Goal: Task Accomplishment & Management: Complete application form

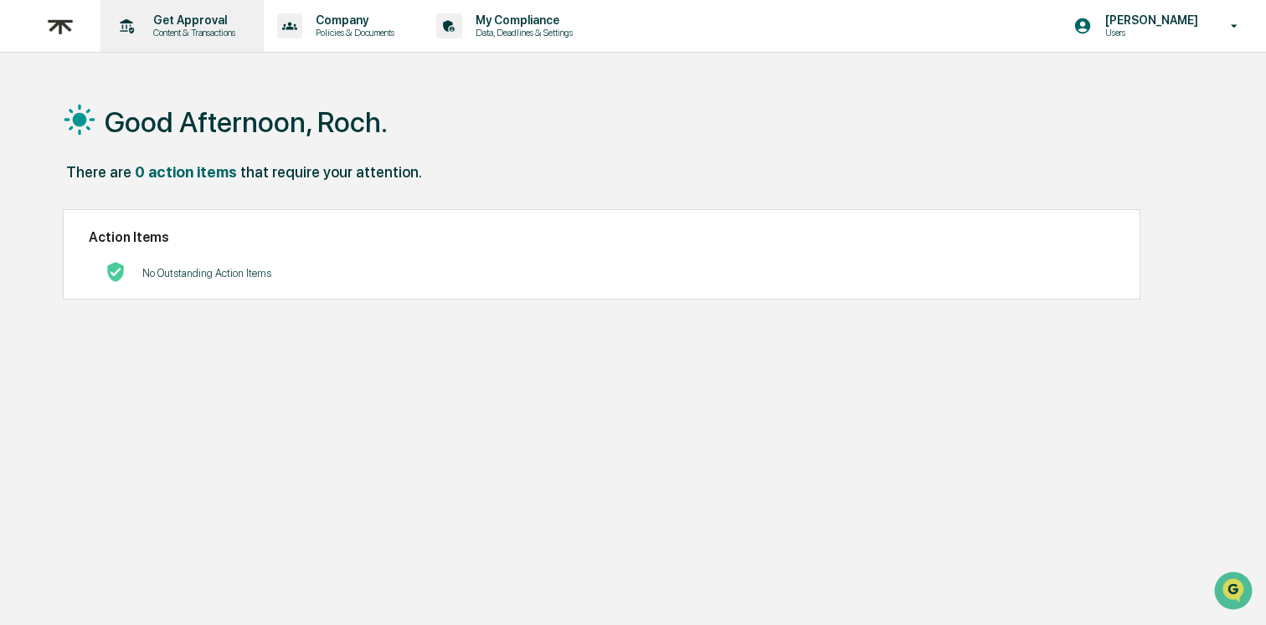
click at [213, 18] on p "Get Approval" at bounding box center [192, 19] width 104 height 13
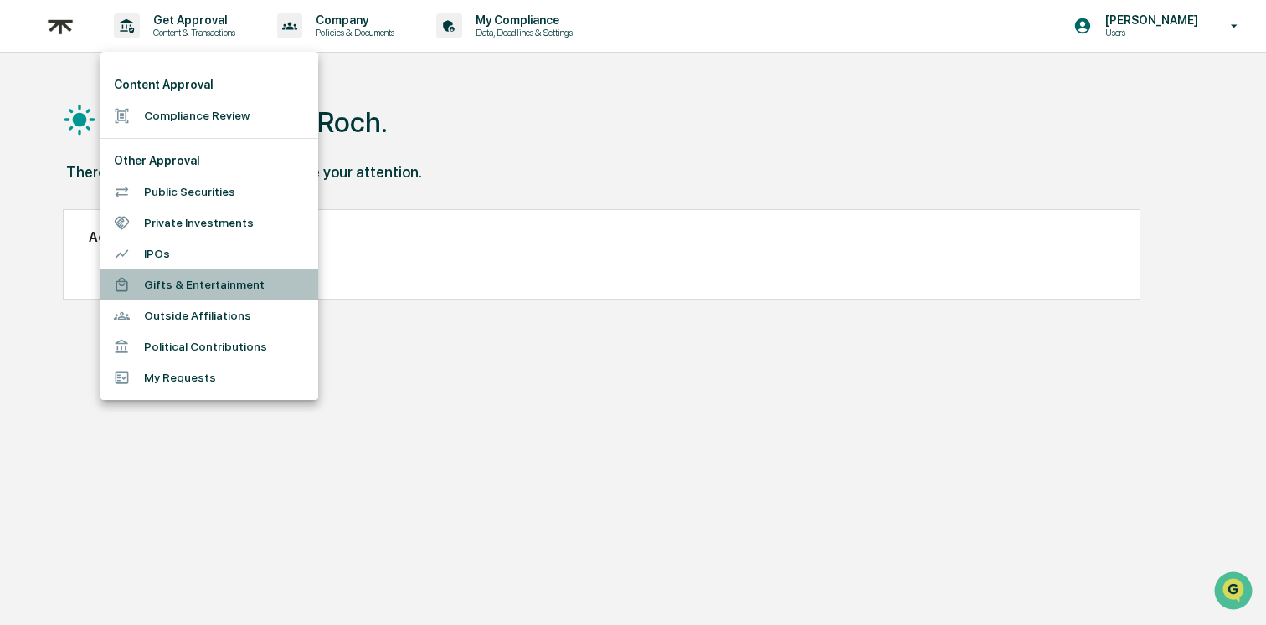
click at [177, 289] on li "Gifts & Entertainment" at bounding box center [209, 285] width 218 height 31
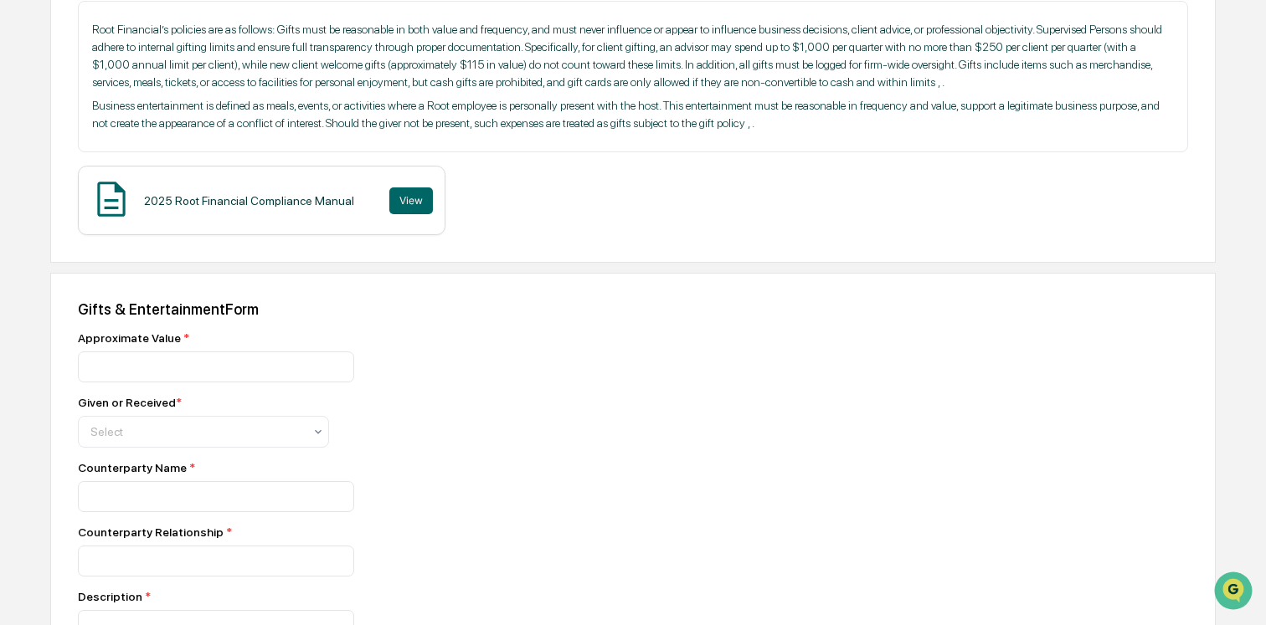
scroll to position [319, 0]
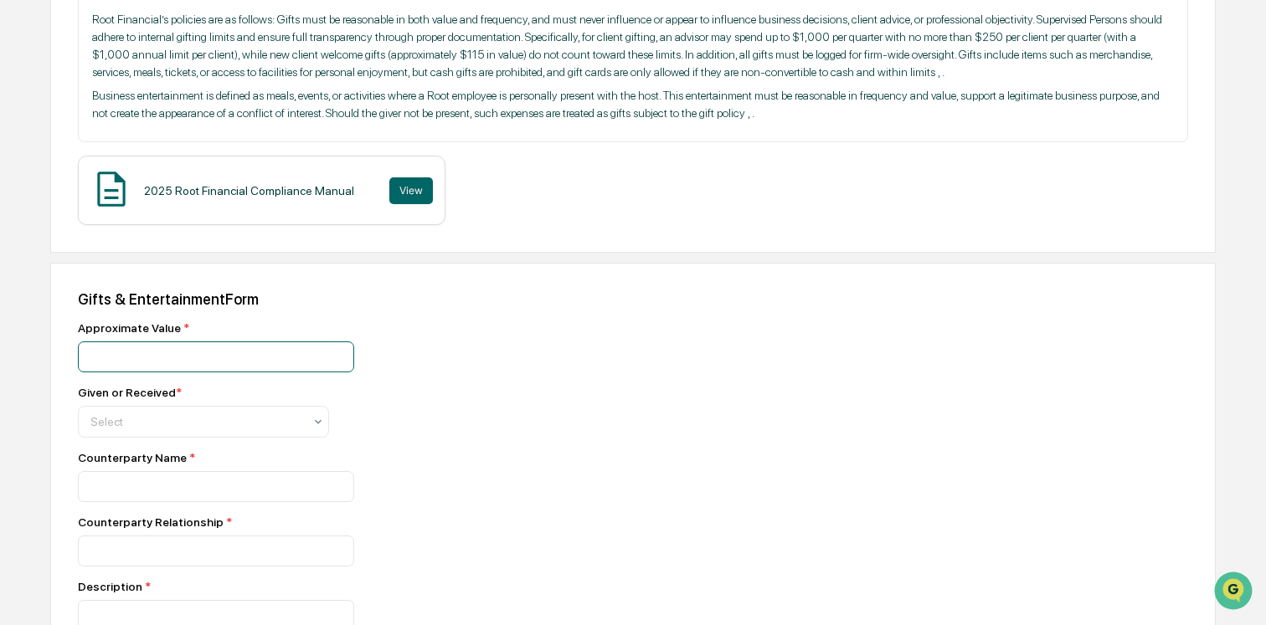
click at [261, 373] on input "number" at bounding box center [216, 357] width 276 height 31
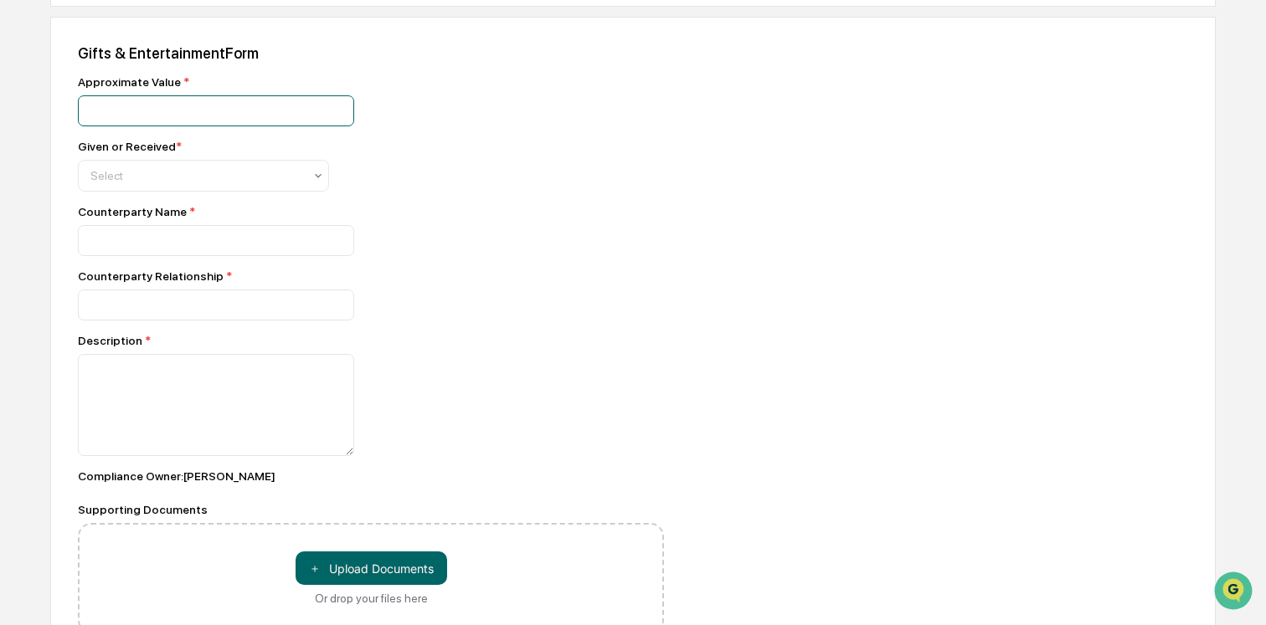
scroll to position [547, 0]
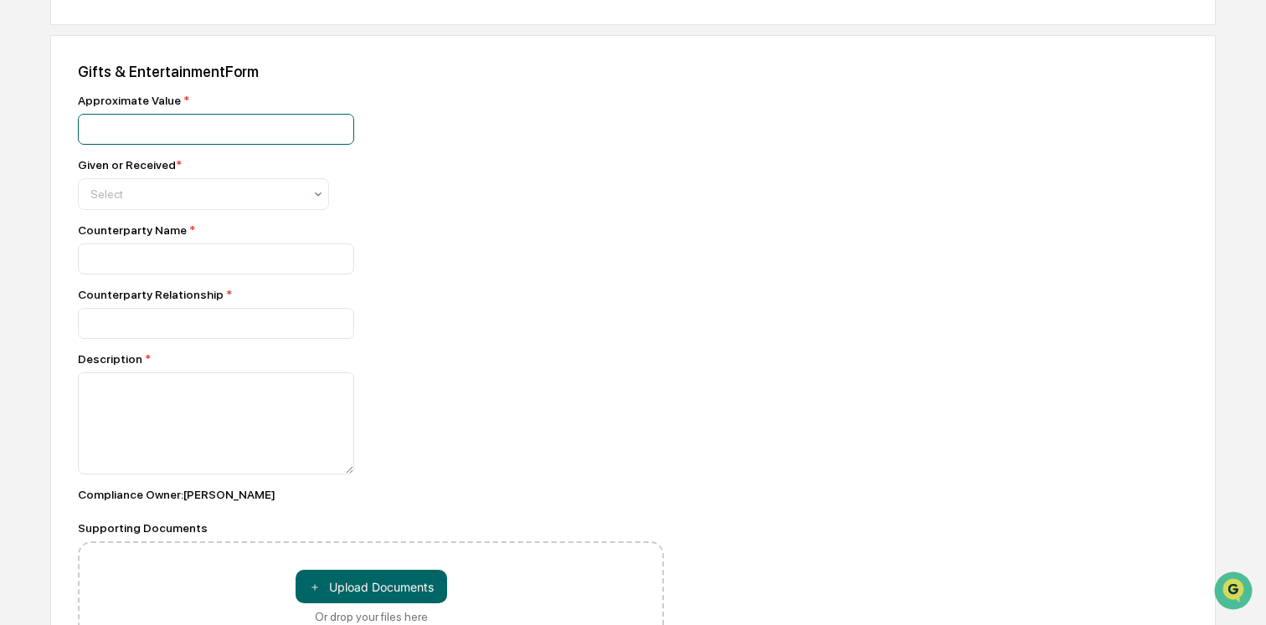
click at [279, 145] on input "number" at bounding box center [216, 129] width 276 height 31
type input "******"
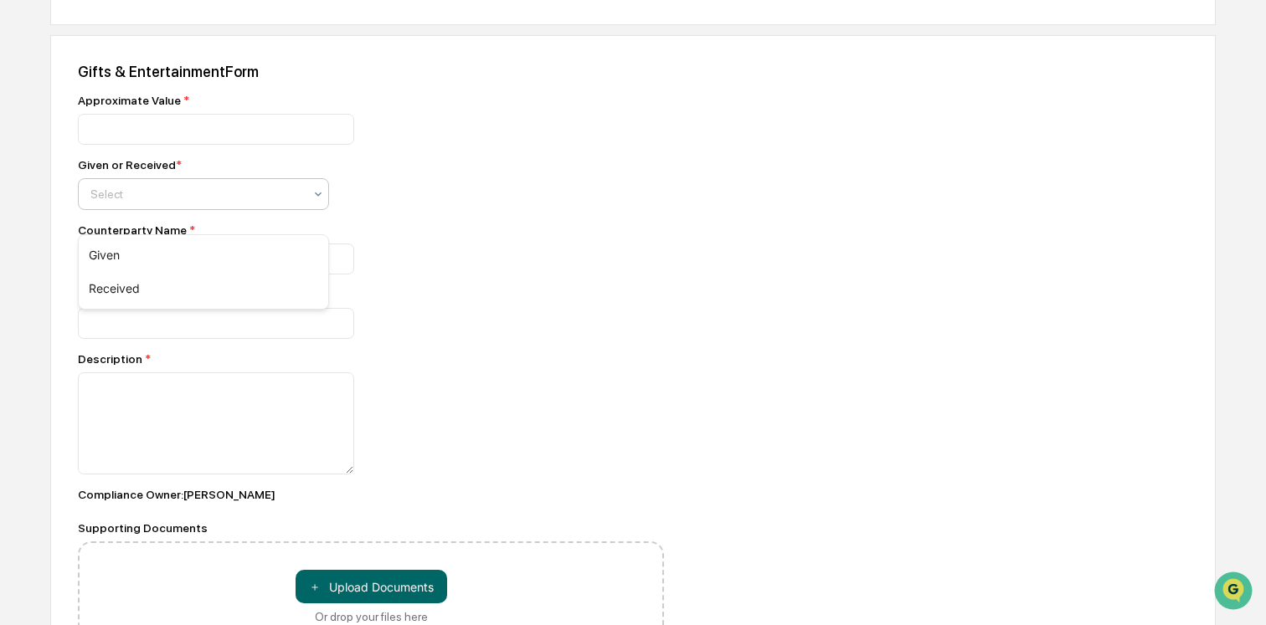
click at [296, 203] on div at bounding box center [196, 194] width 213 height 17
click at [241, 254] on div "Given" at bounding box center [203, 255] width 249 height 33
click at [232, 275] on input at bounding box center [216, 259] width 276 height 31
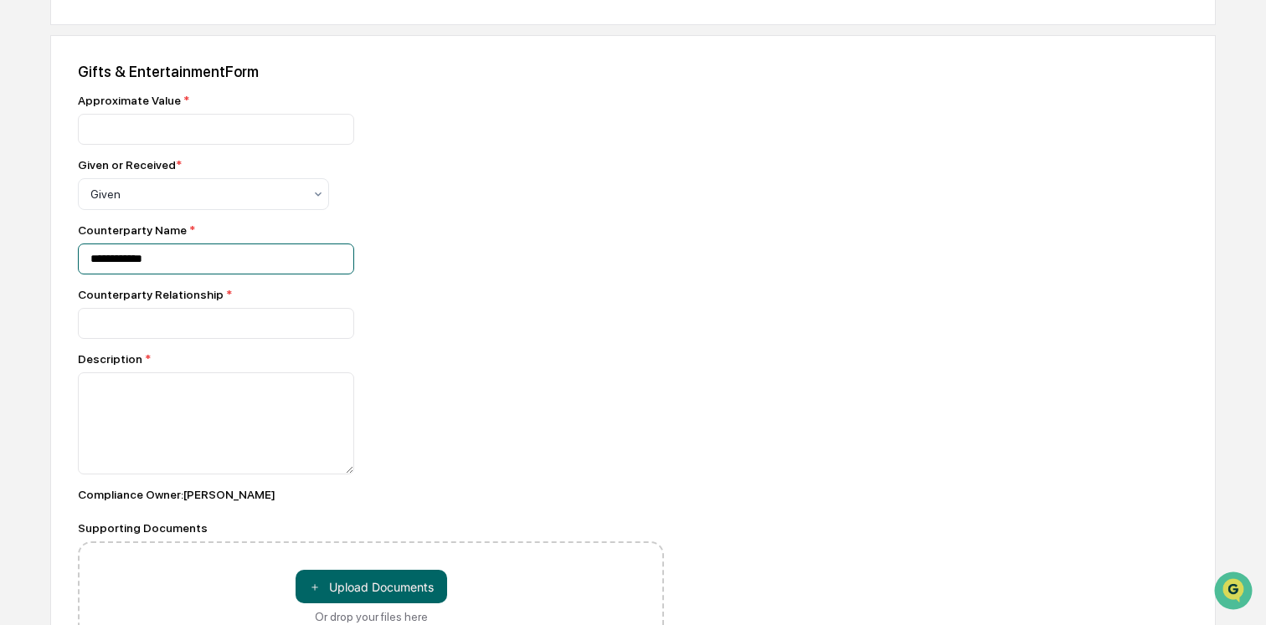
type input "**********"
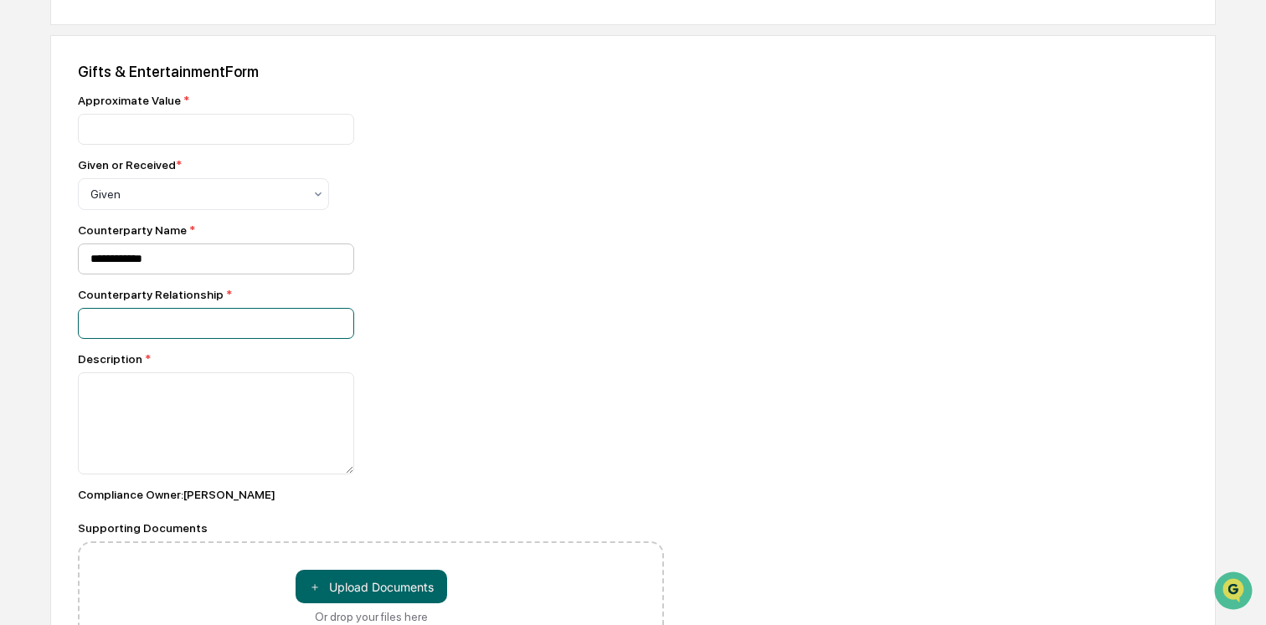
type input "*"
type input "******"
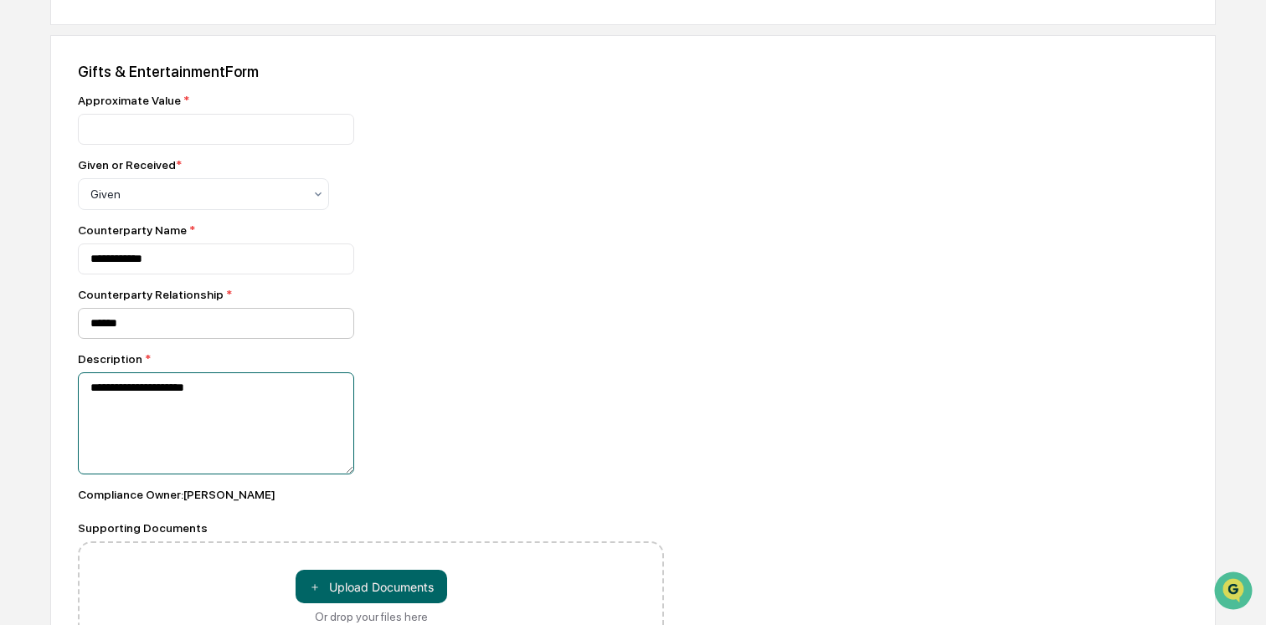
scroll to position [673, 0]
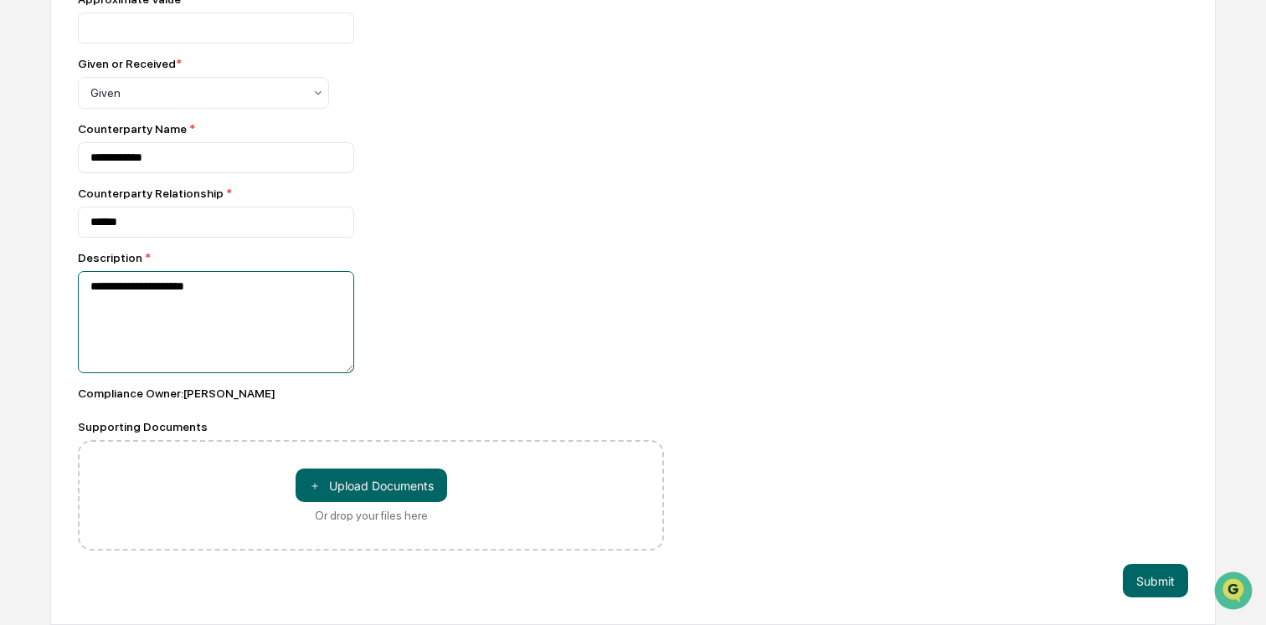
type textarea "**********"
click at [157, 453] on div "＋ Upload Documents Or drop your files here" at bounding box center [371, 495] width 586 height 111
click at [381, 477] on button "＋ Upload Documents" at bounding box center [372, 485] width 152 height 33
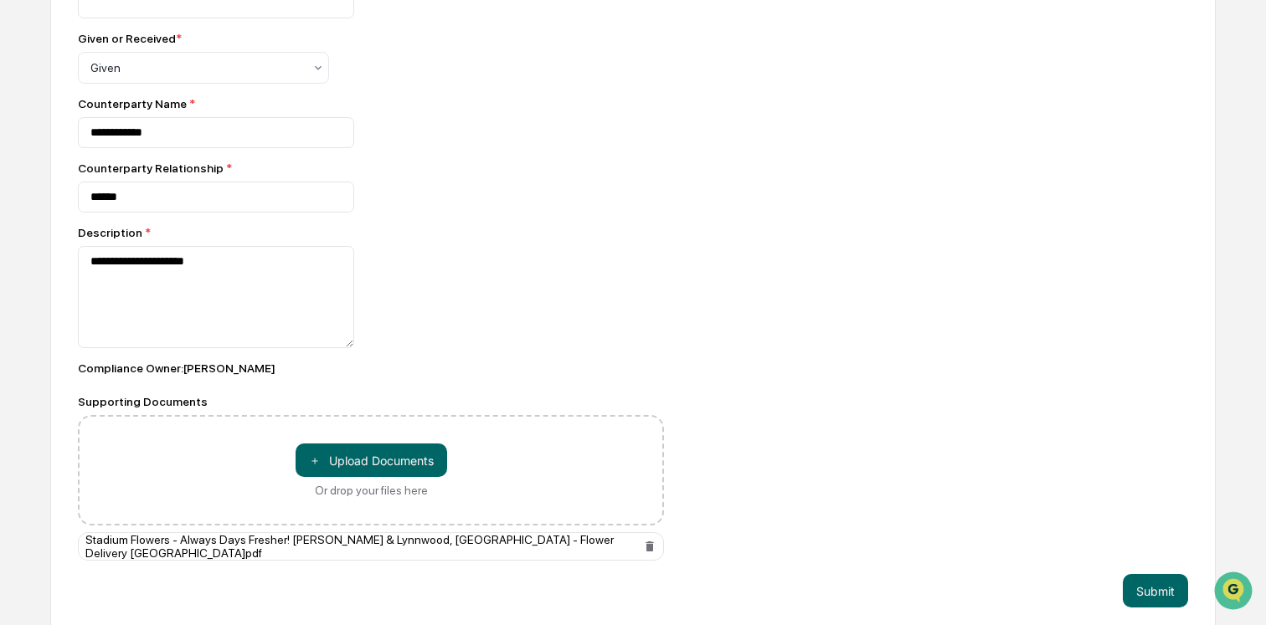
scroll to position [707, 0]
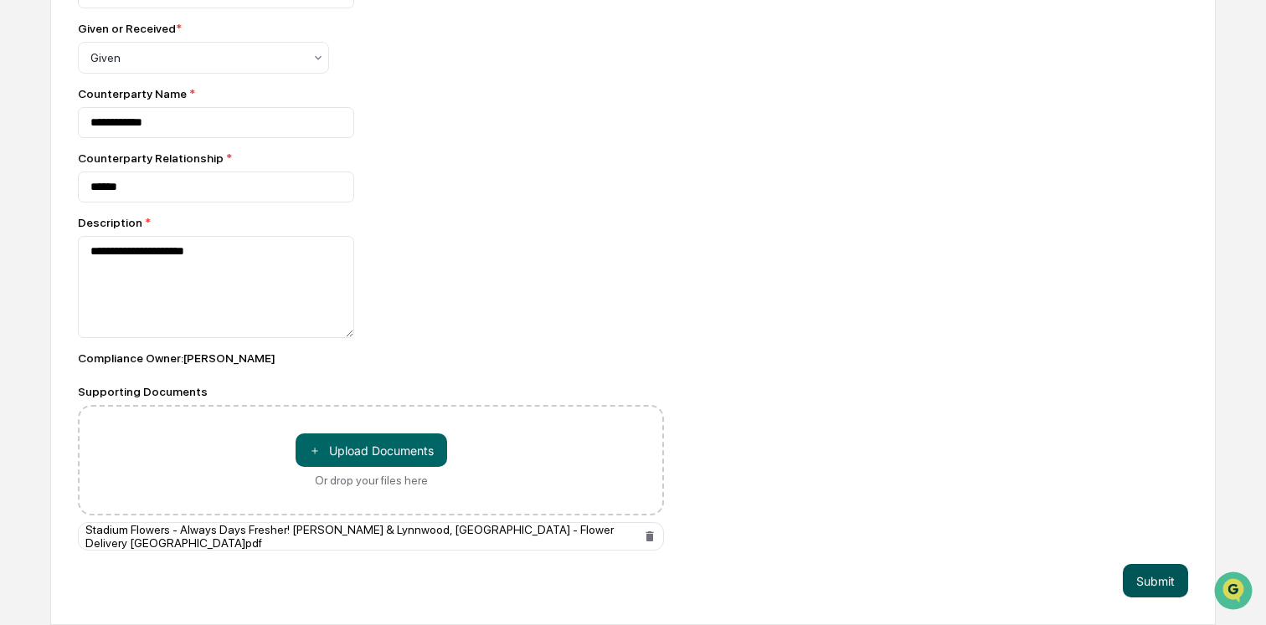
click at [1154, 574] on button "Submit" at bounding box center [1155, 580] width 65 height 33
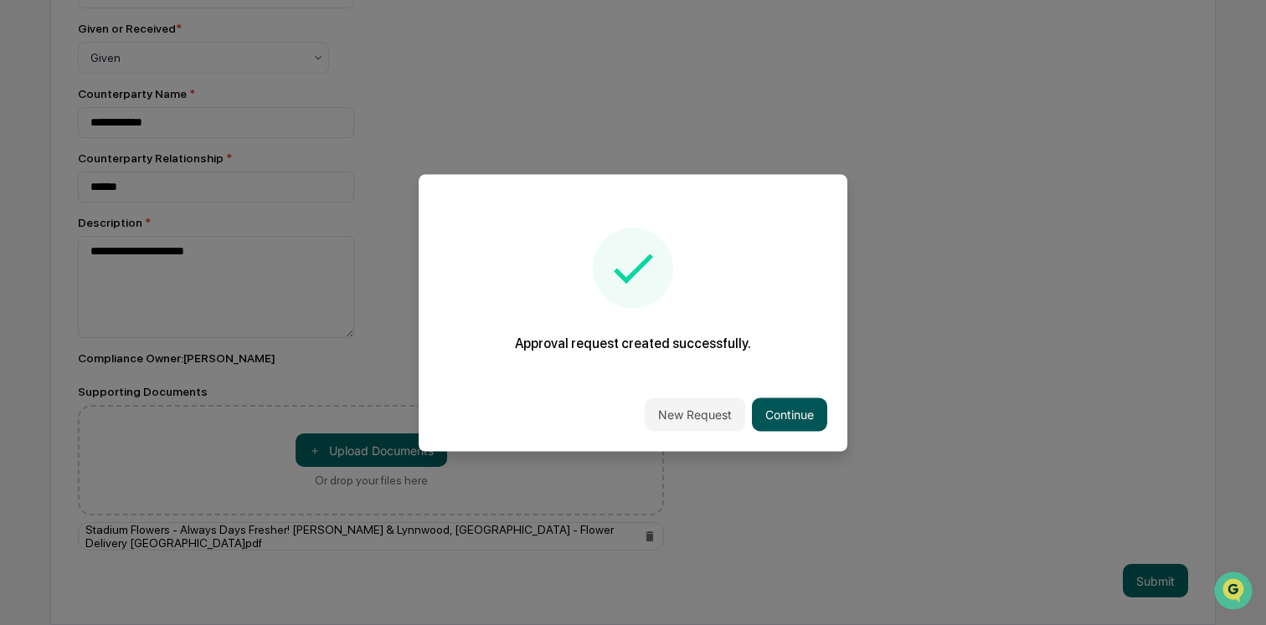
click at [789, 417] on button "Continue" at bounding box center [789, 414] width 75 height 33
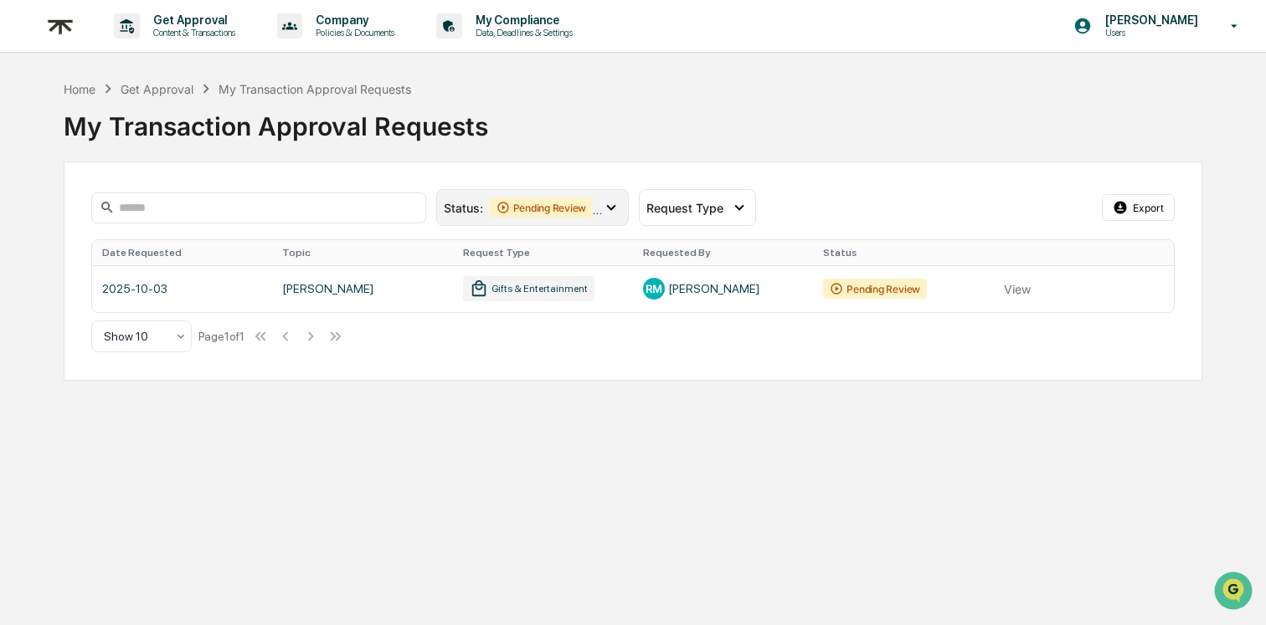
click at [605, 211] on icon at bounding box center [611, 207] width 18 height 18
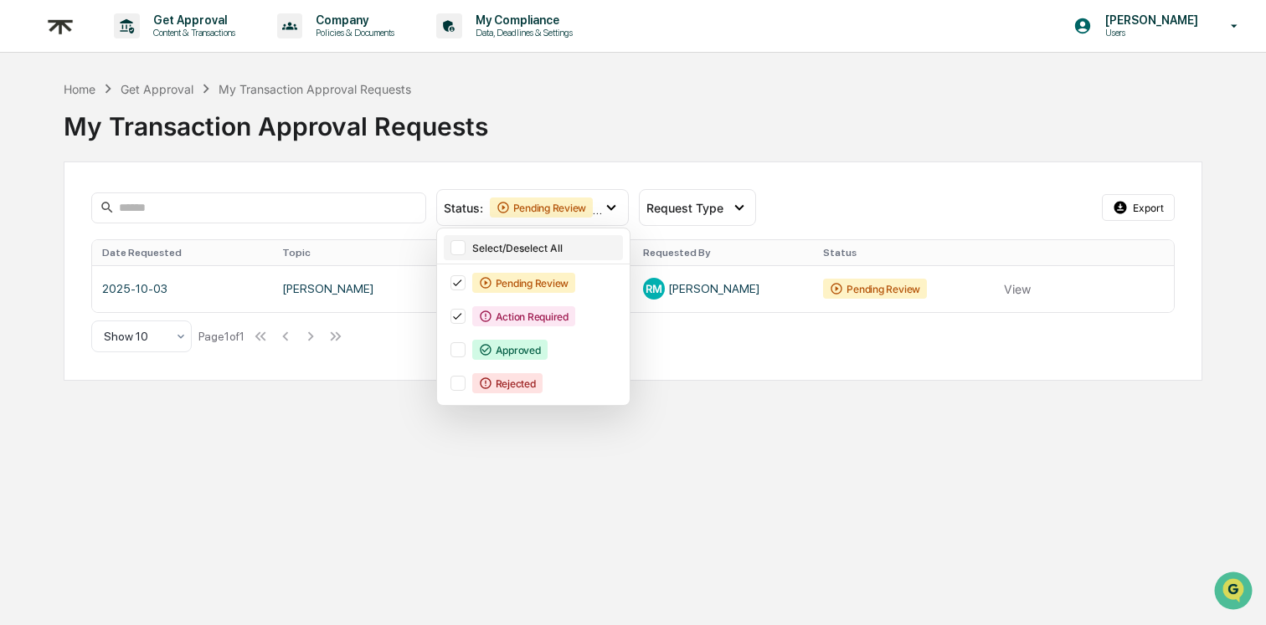
click at [461, 249] on div at bounding box center [457, 247] width 15 height 15
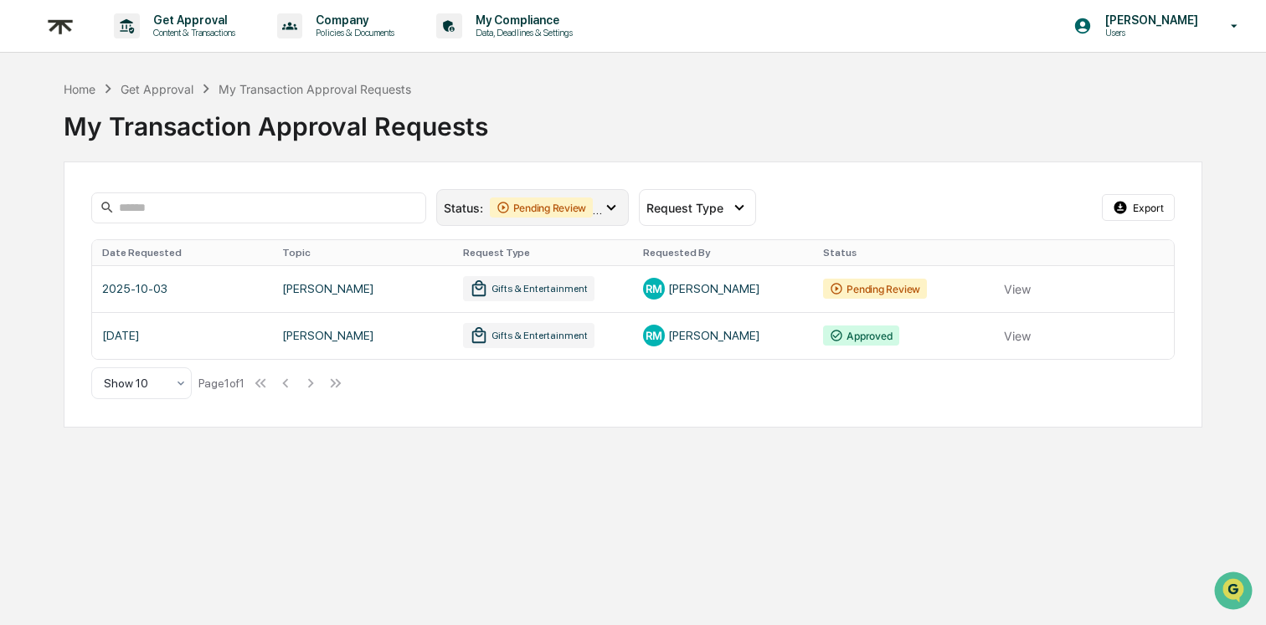
click at [539, 205] on div "Pending Review" at bounding box center [542, 208] width 104 height 20
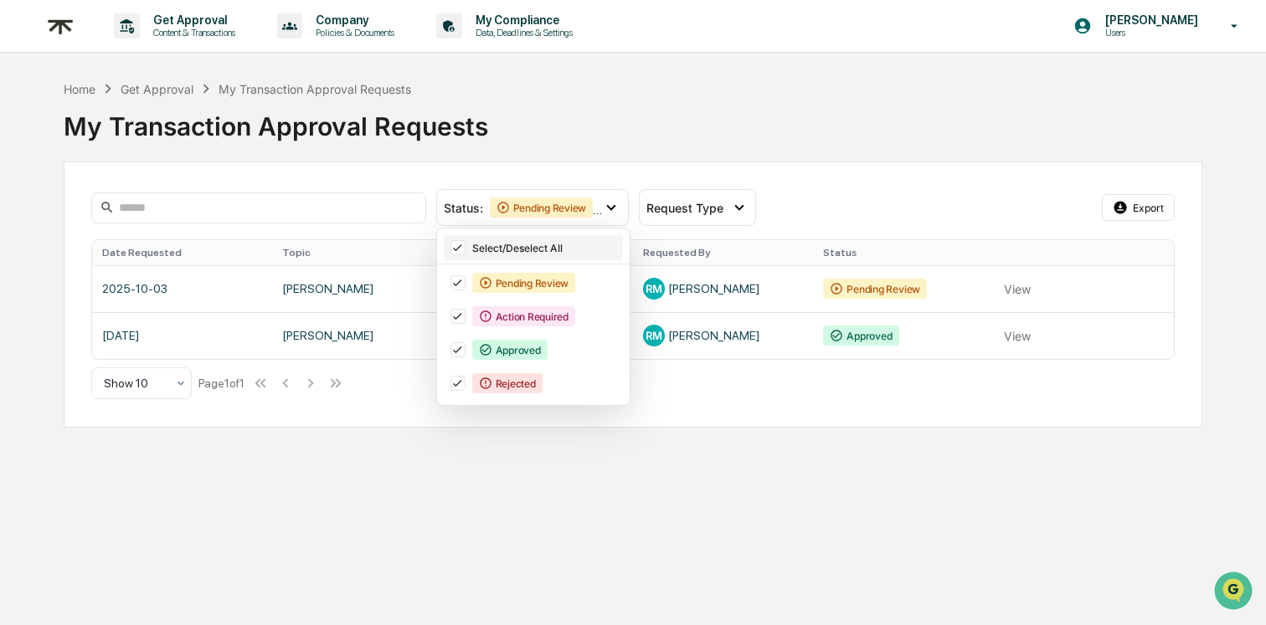
click at [453, 251] on icon at bounding box center [457, 248] width 18 height 12
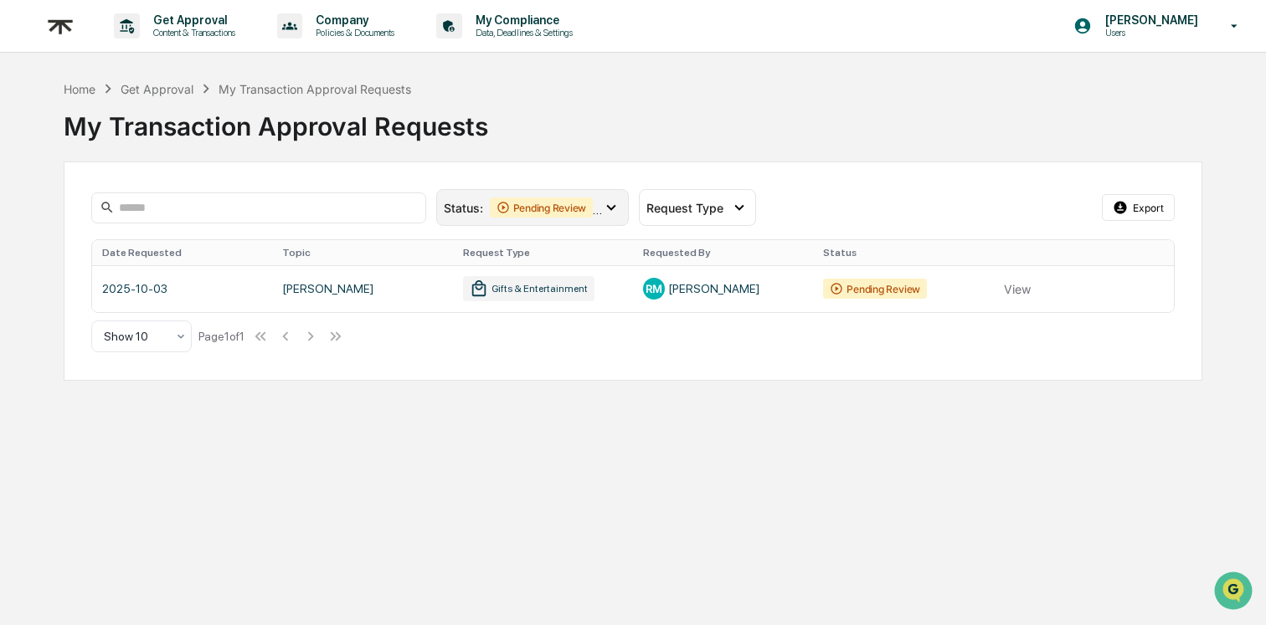
click at [553, 215] on div "Pending Review" at bounding box center [542, 208] width 104 height 20
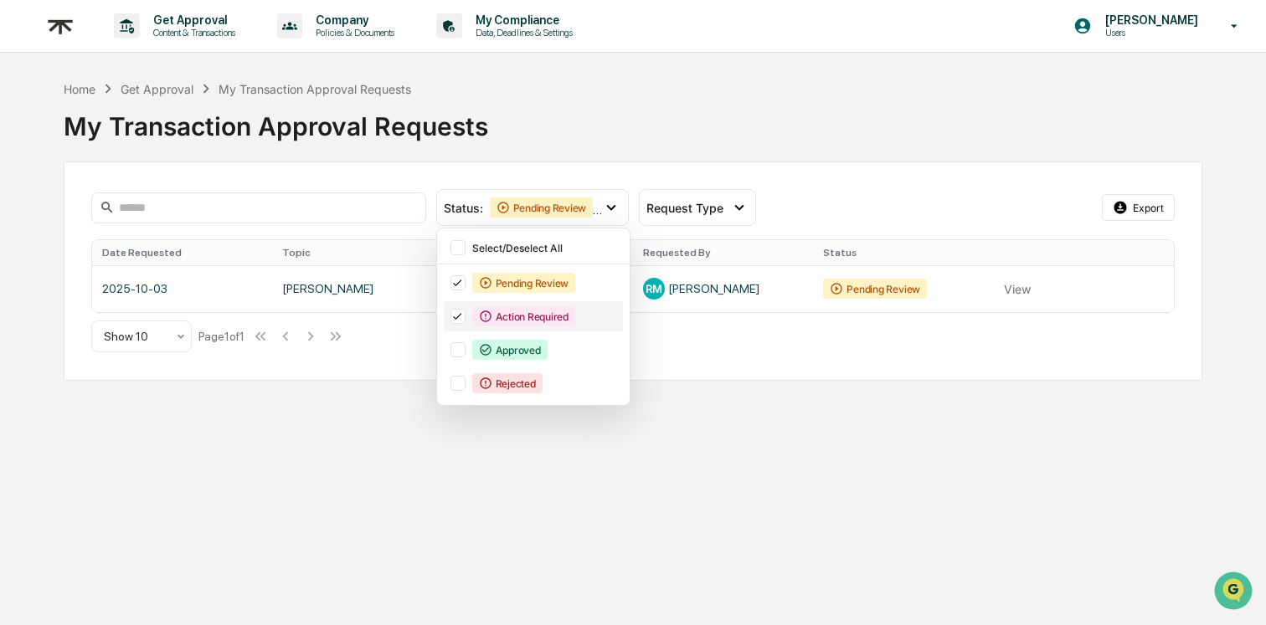
click at [452, 302] on div "Action Required" at bounding box center [533, 316] width 179 height 30
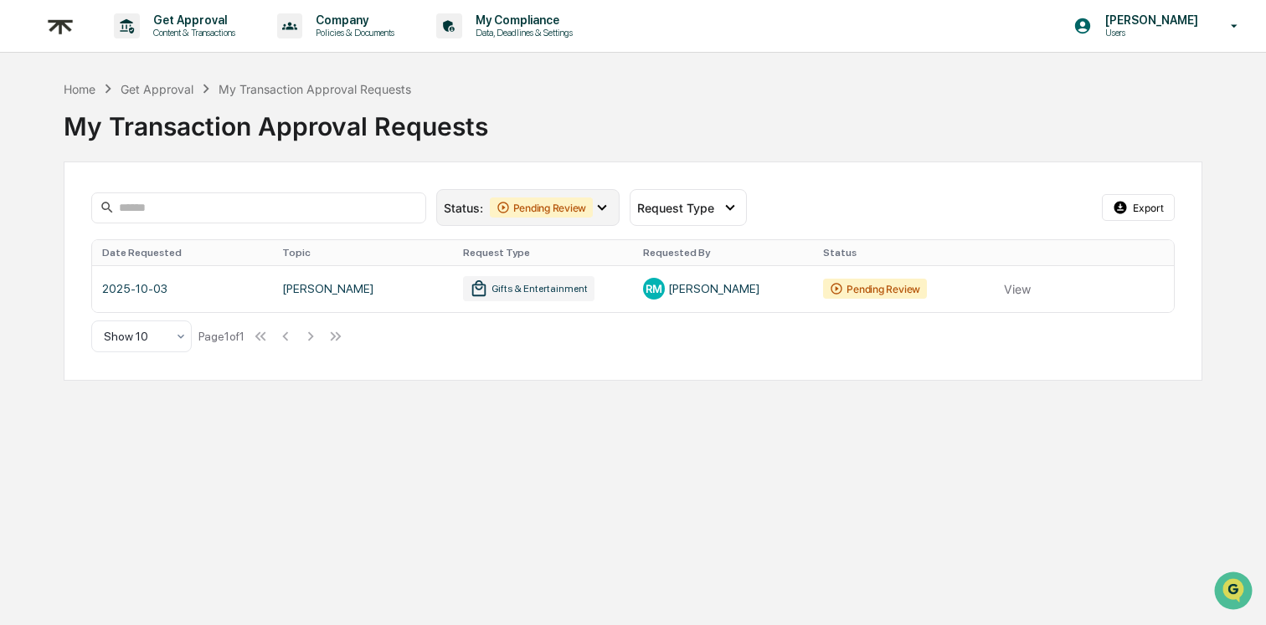
click at [480, 218] on div "Status : Pending Review" at bounding box center [527, 207] width 183 height 37
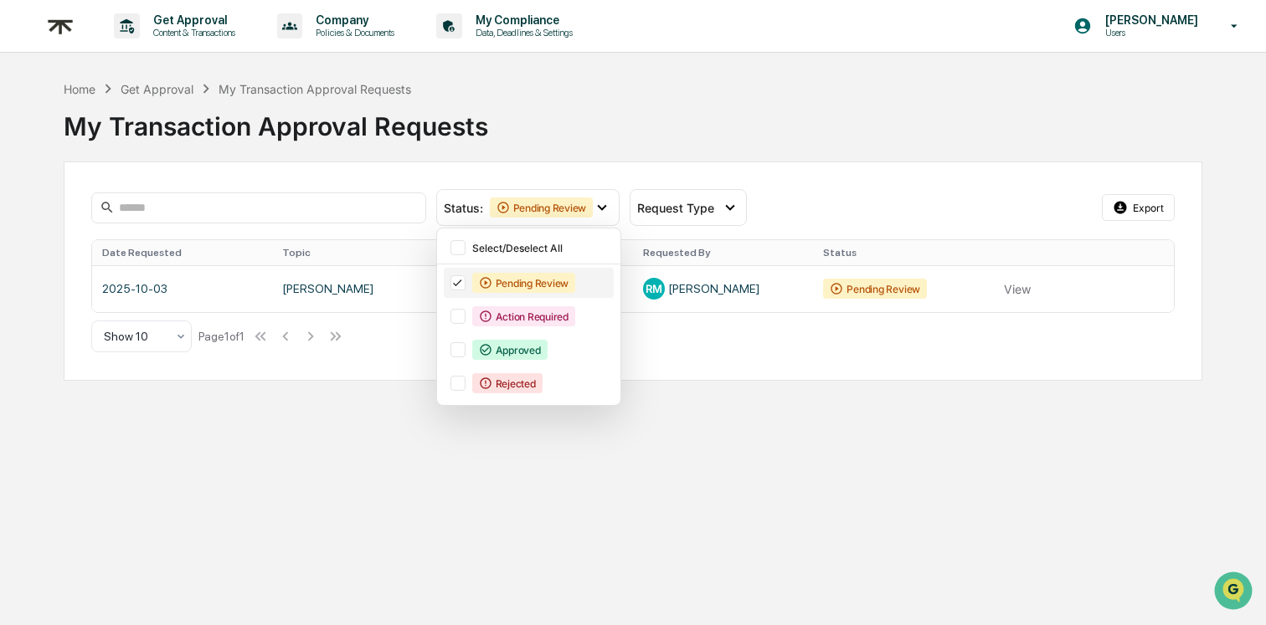
click at [460, 278] on icon at bounding box center [457, 283] width 18 height 12
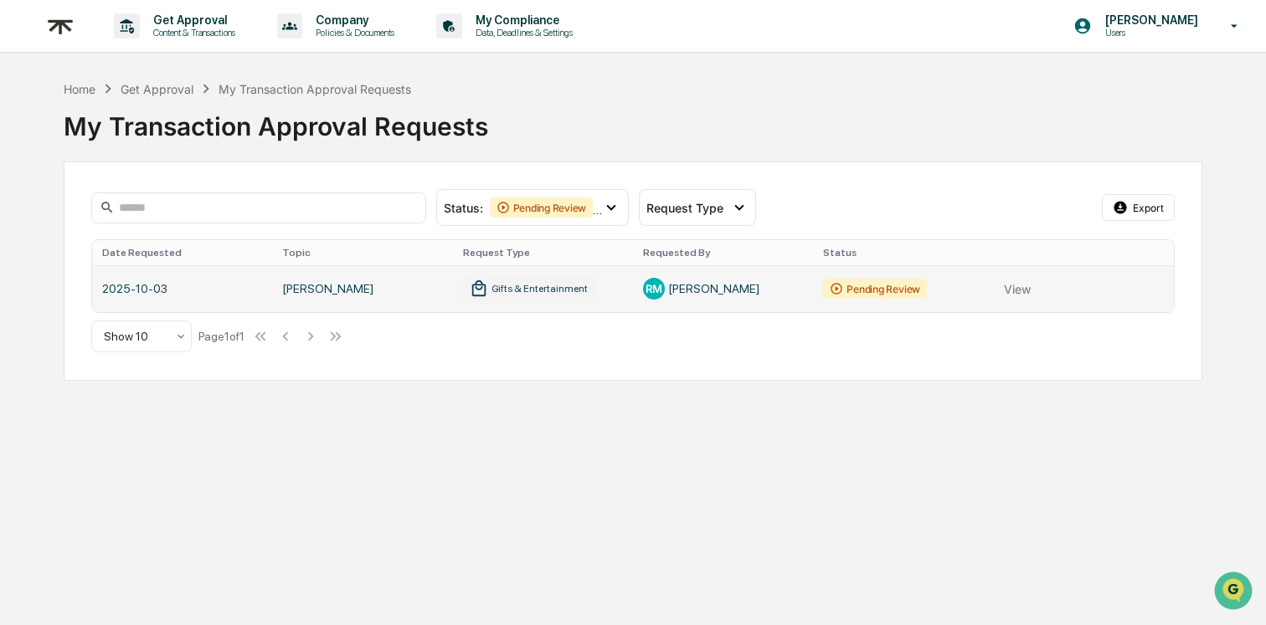
click at [387, 283] on link at bounding box center [633, 288] width 1082 height 47
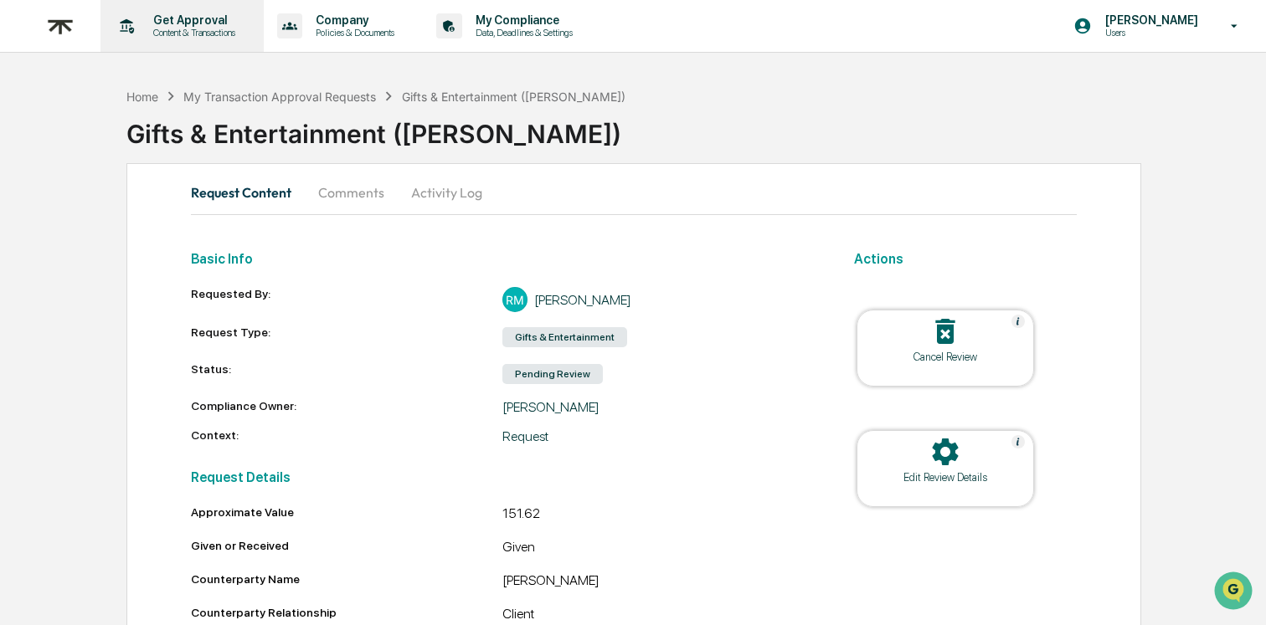
click at [218, 28] on p "Content & Transactions" at bounding box center [192, 33] width 104 height 12
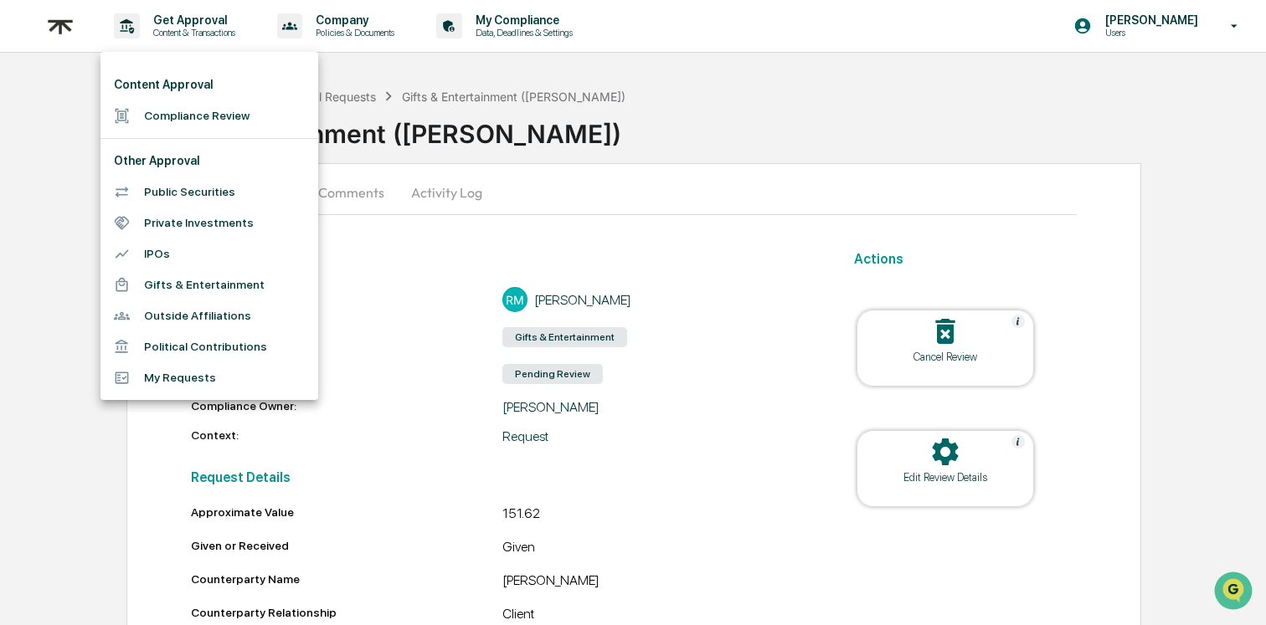
click at [186, 285] on li "Gifts & Entertainment" at bounding box center [209, 285] width 218 height 31
